Goal: Task Accomplishment & Management: Use online tool/utility

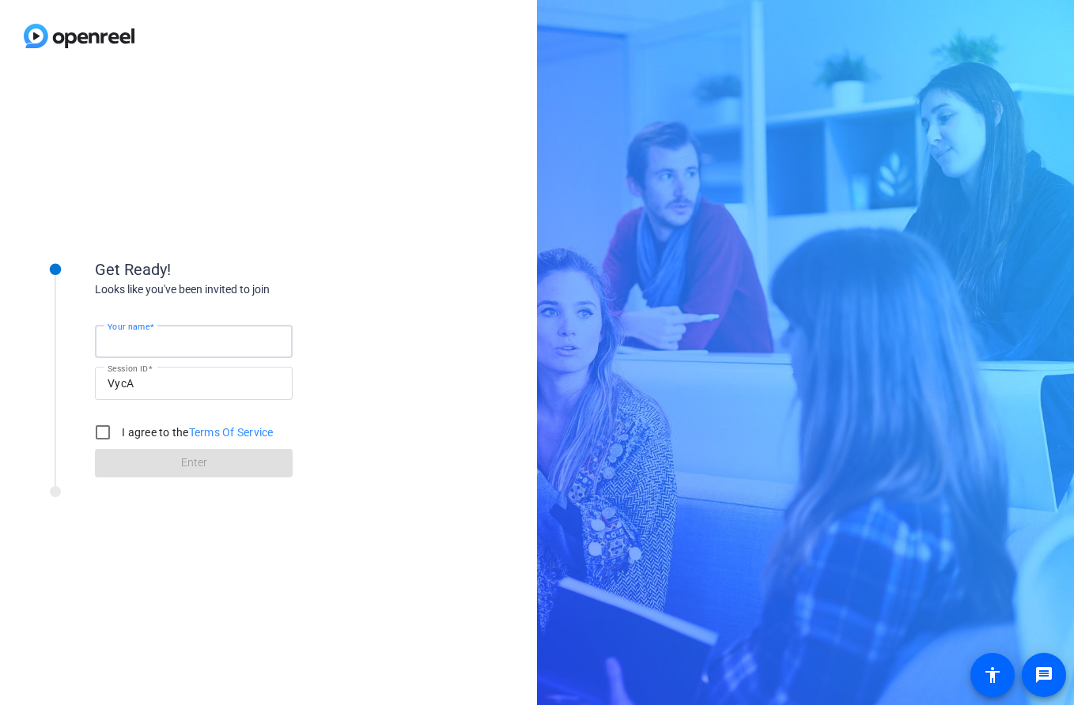
click at [176, 340] on input "Your name" at bounding box center [194, 341] width 172 height 19
type input "[PERSON_NAME]"
click at [100, 428] on input "I agree to the Terms Of Service" at bounding box center [103, 433] width 32 height 32
checkbox input "true"
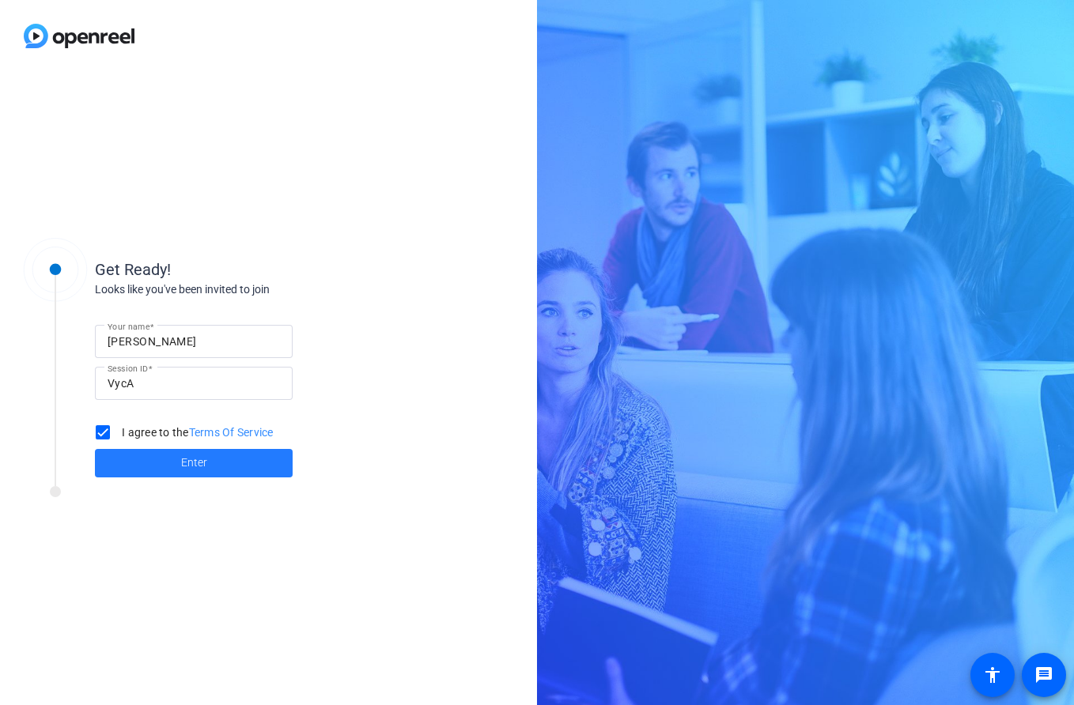
click at [181, 458] on span "Enter" at bounding box center [194, 463] width 26 height 17
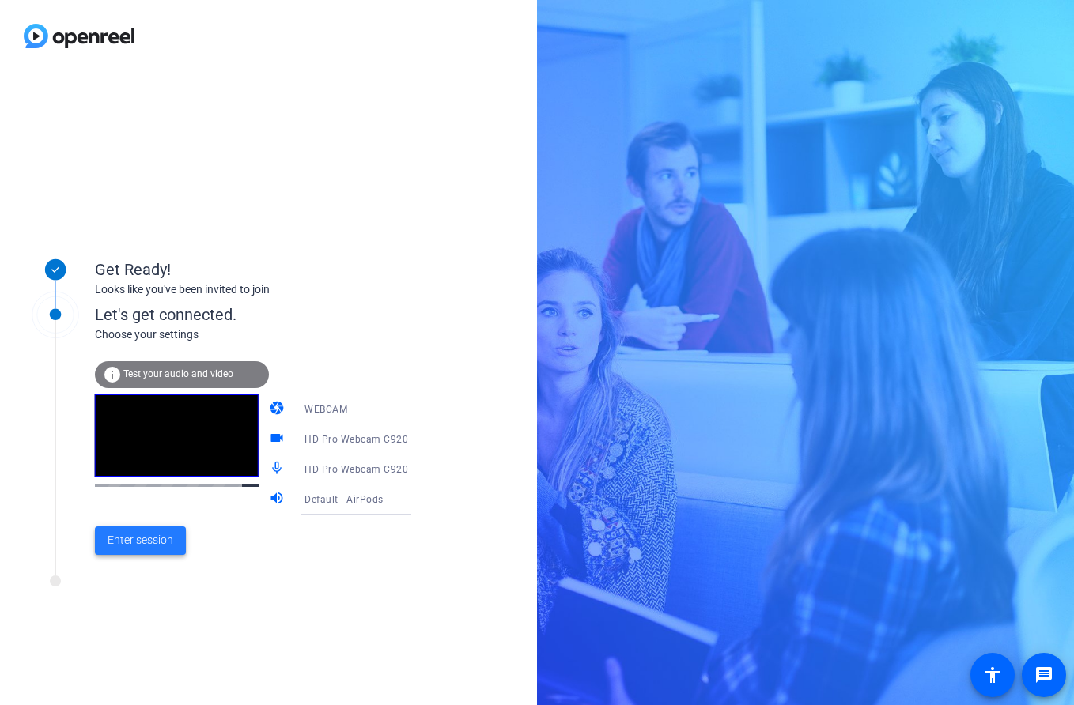
click at [145, 543] on span "Enter session" at bounding box center [141, 540] width 66 height 17
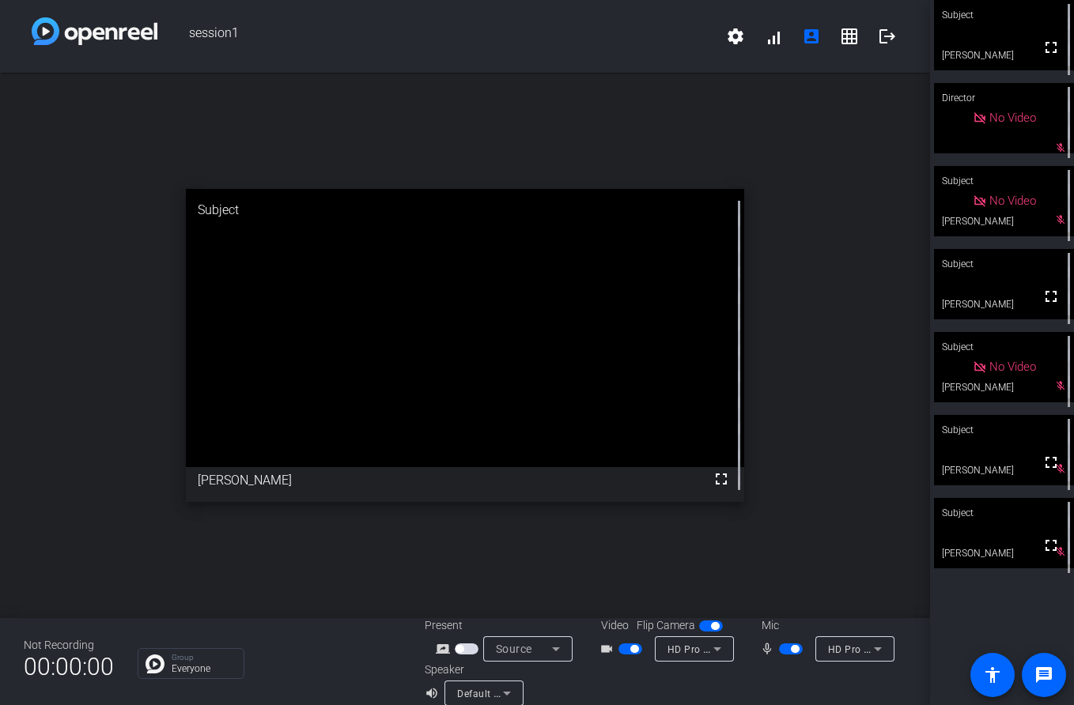
click at [999, 277] on div "Subject" at bounding box center [1004, 264] width 140 height 30
click at [785, 647] on span "button" at bounding box center [791, 648] width 24 height 11
click at [787, 650] on span "button" at bounding box center [783, 649] width 8 height 8
click at [787, 650] on span "button" at bounding box center [791, 648] width 24 height 11
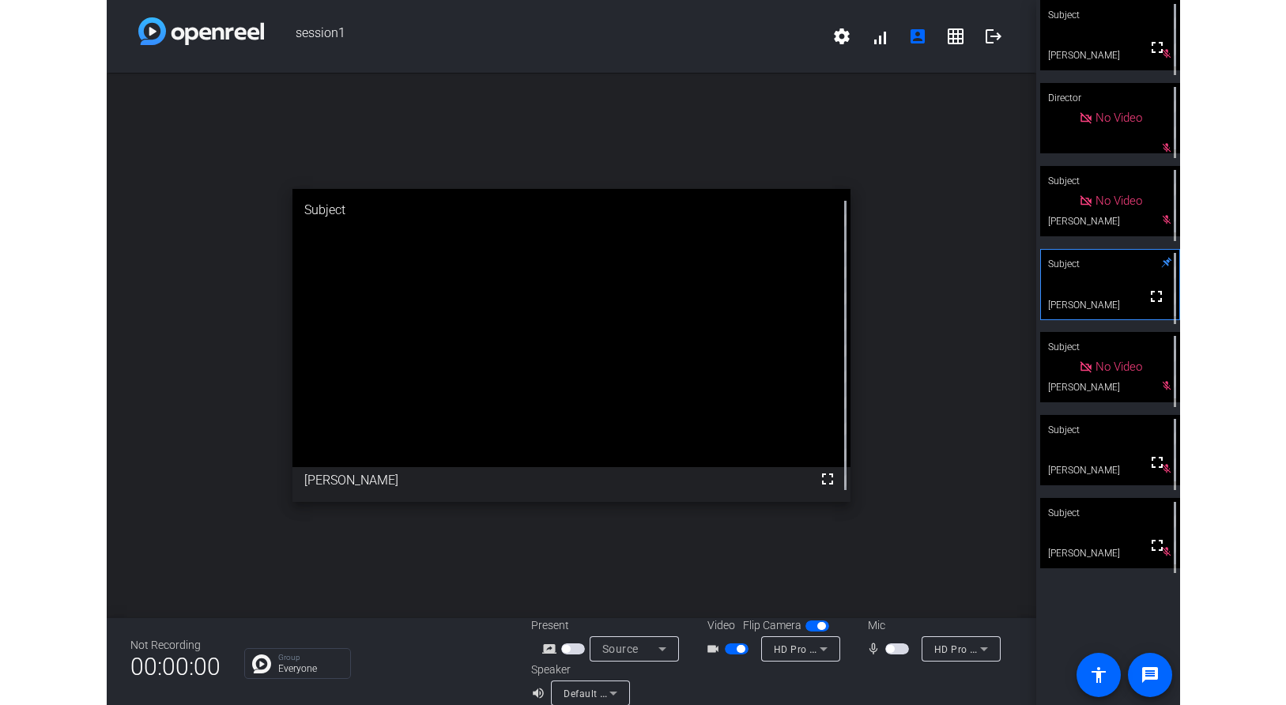
scroll to position [6, 0]
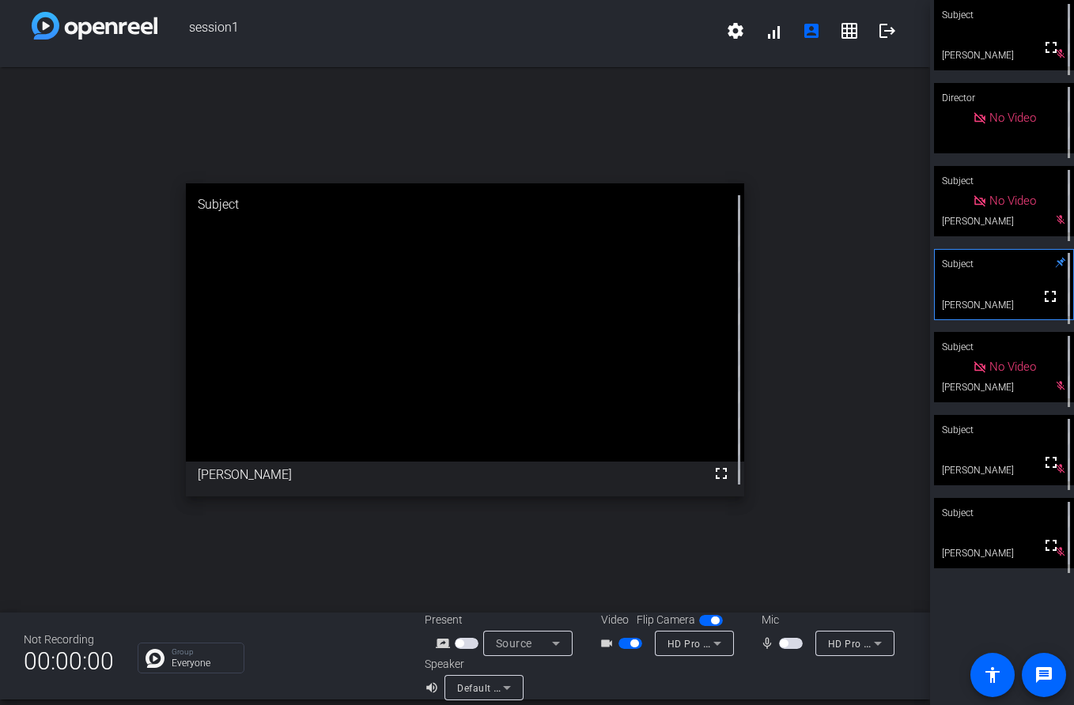
click at [782, 641] on span "button" at bounding box center [783, 644] width 8 height 8
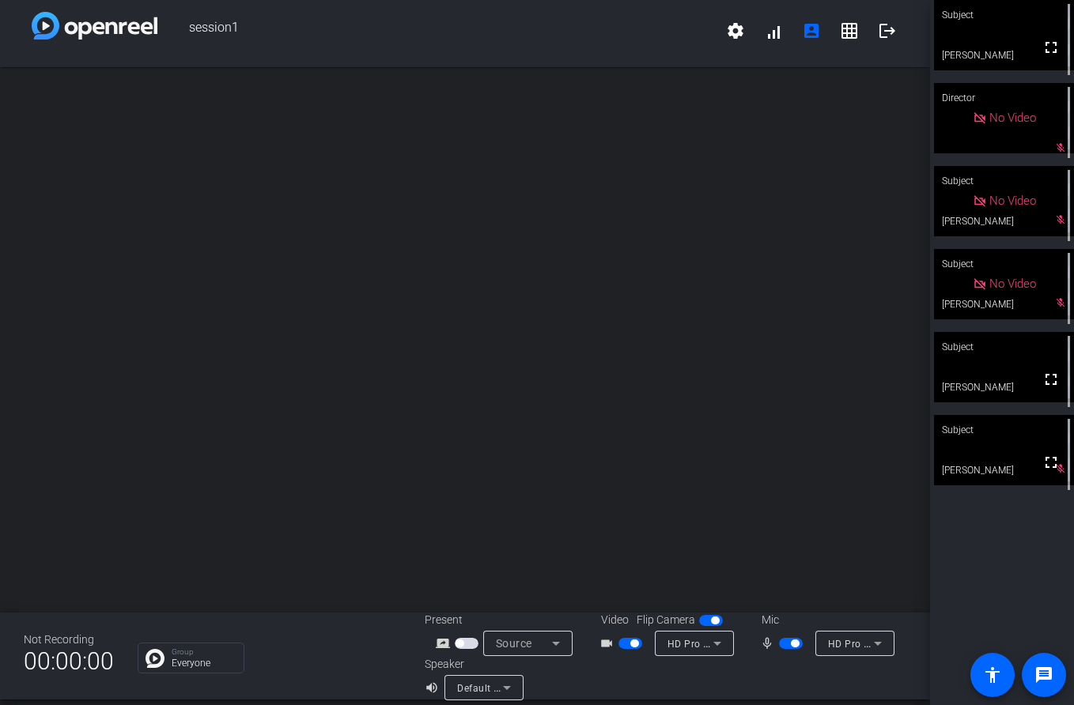
click at [979, 361] on div "Subject" at bounding box center [1004, 347] width 140 height 30
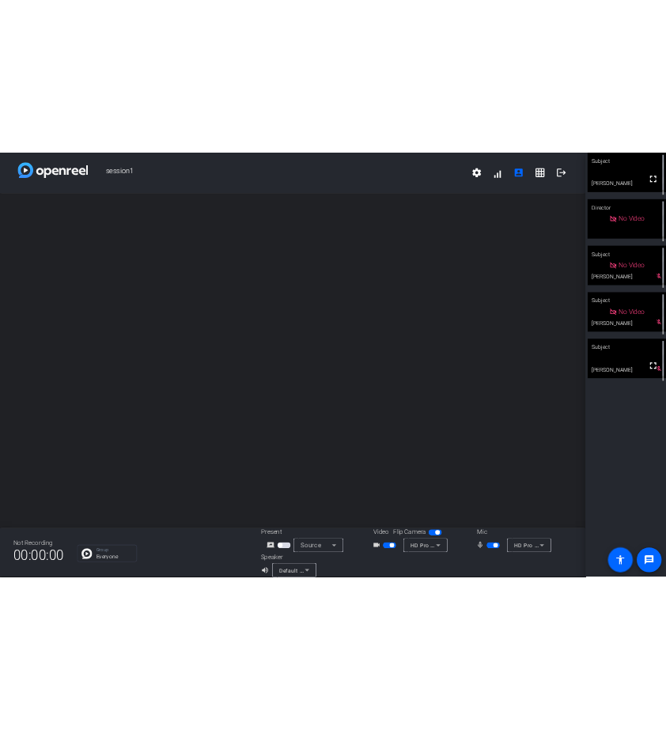
scroll to position [18, 0]
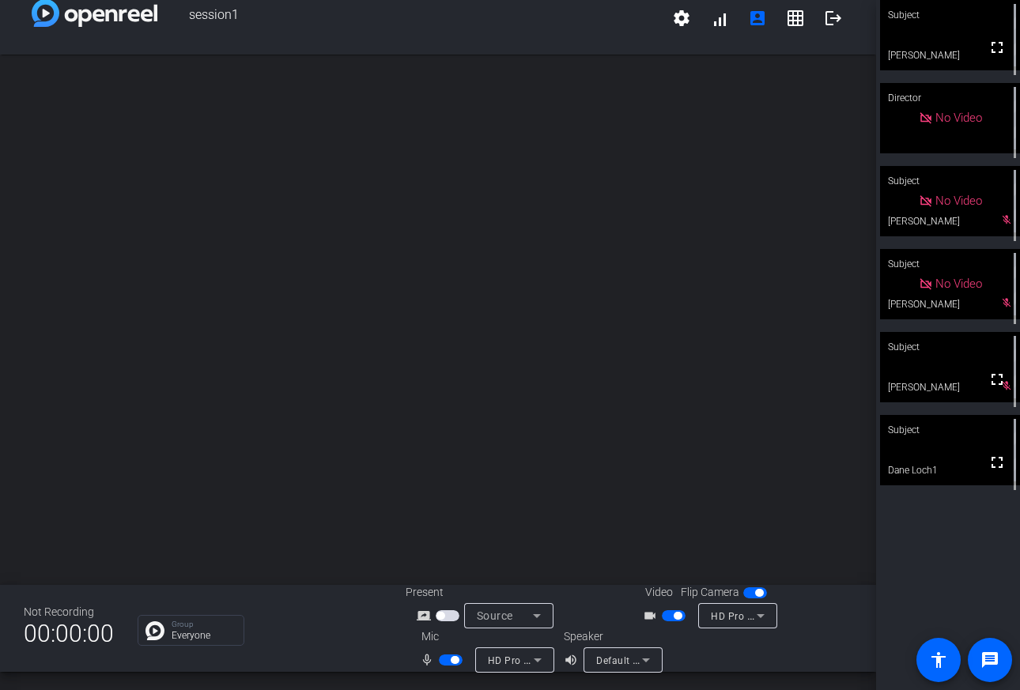
click at [945, 451] on video at bounding box center [950, 450] width 140 height 70
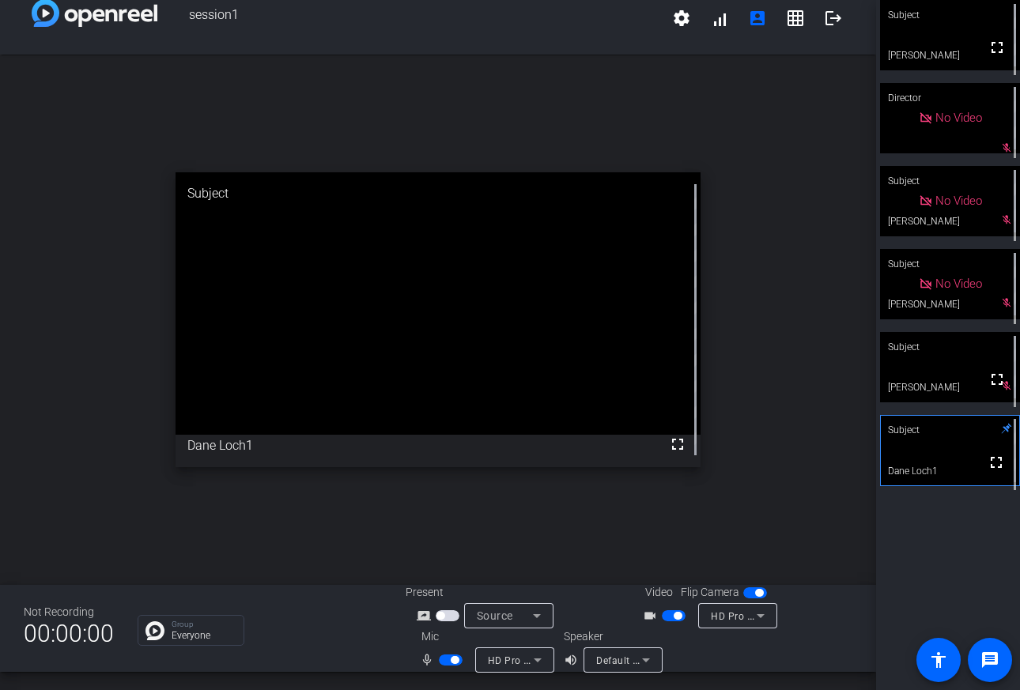
click at [455, 658] on span "button" at bounding box center [455, 660] width 8 height 8
click at [455, 658] on button "button" at bounding box center [451, 660] width 24 height 11
click at [452, 659] on span "button" at bounding box center [455, 660] width 8 height 8
click at [443, 659] on span "button" at bounding box center [444, 660] width 8 height 8
click at [455, 660] on span "button" at bounding box center [455, 660] width 8 height 8
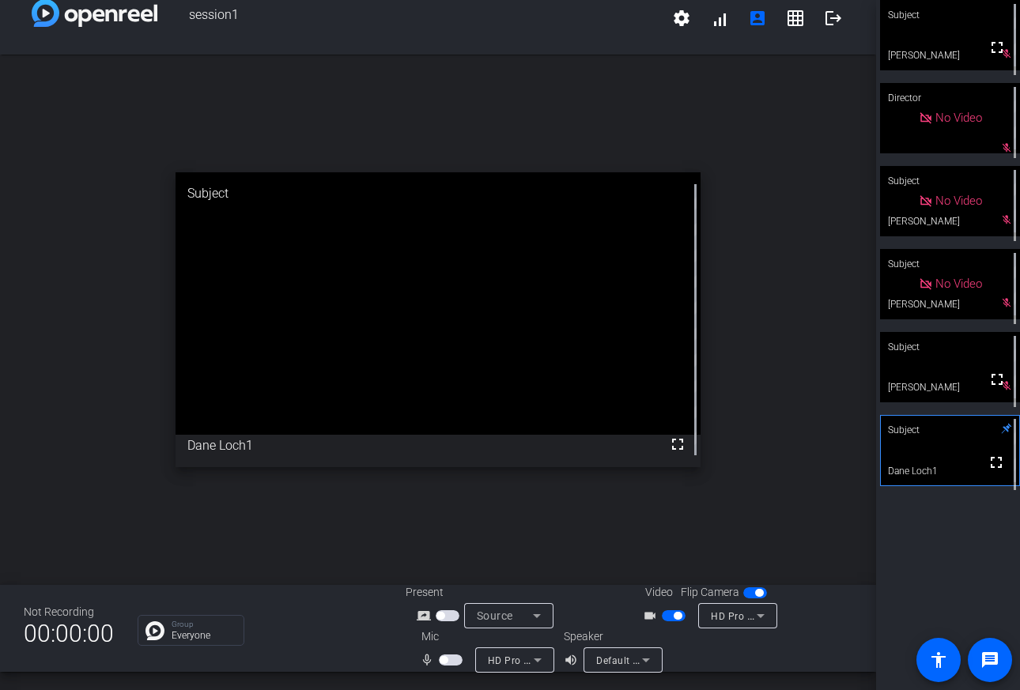
click at [443, 660] on span "button" at bounding box center [444, 660] width 8 height 8
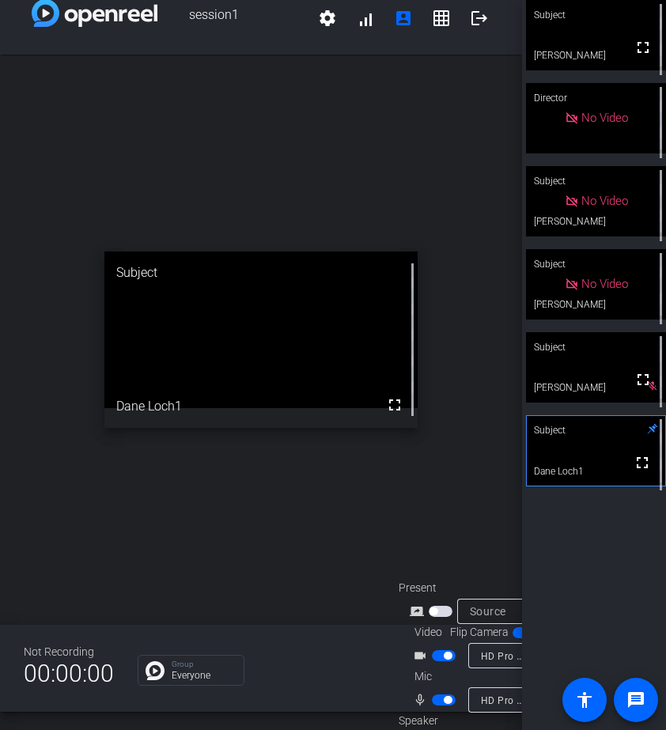
click at [141, 155] on div "open_in_new Subject fullscreen Dane Loch1" at bounding box center [261, 340] width 522 height 570
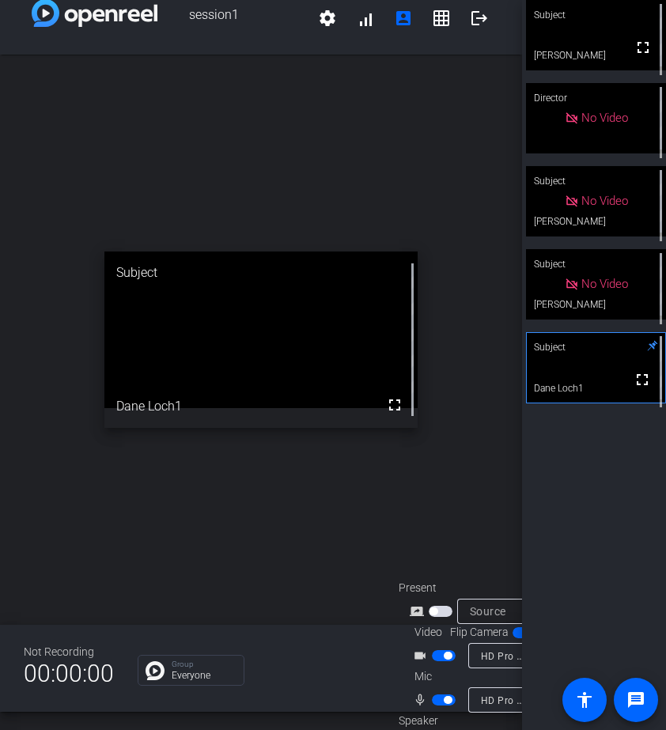
click at [285, 223] on div "open_in_new Subject fullscreen Dane Loch1" at bounding box center [261, 340] width 522 height 570
